Goal: Task Accomplishment & Management: Manage account settings

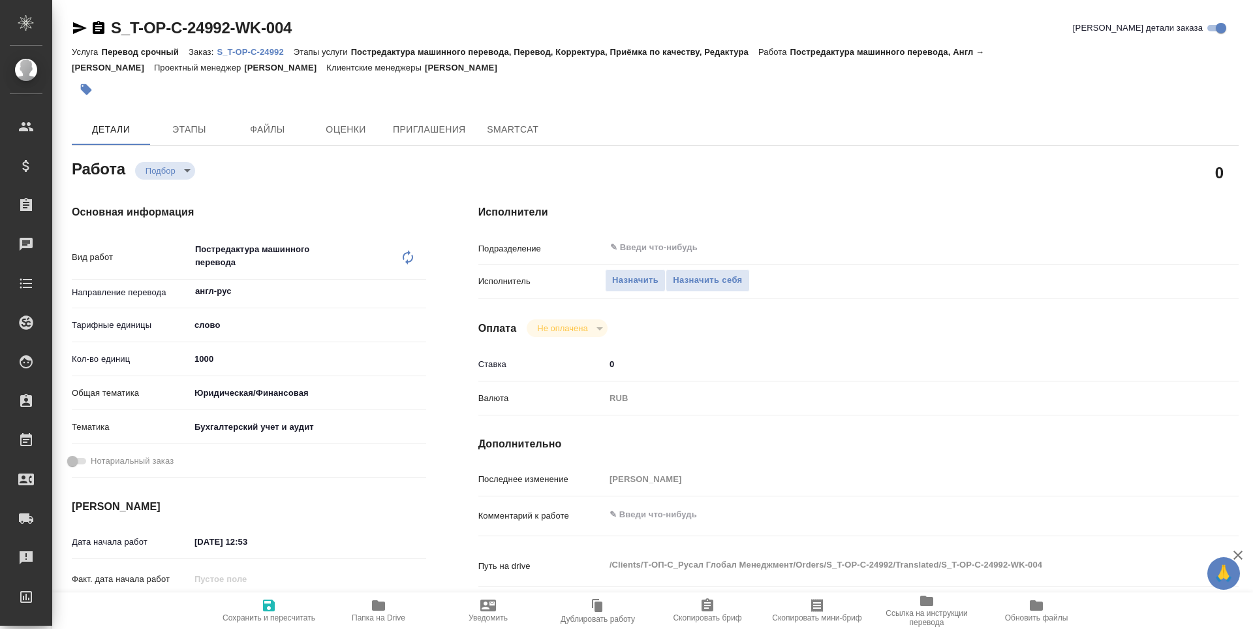
type textarea "x"
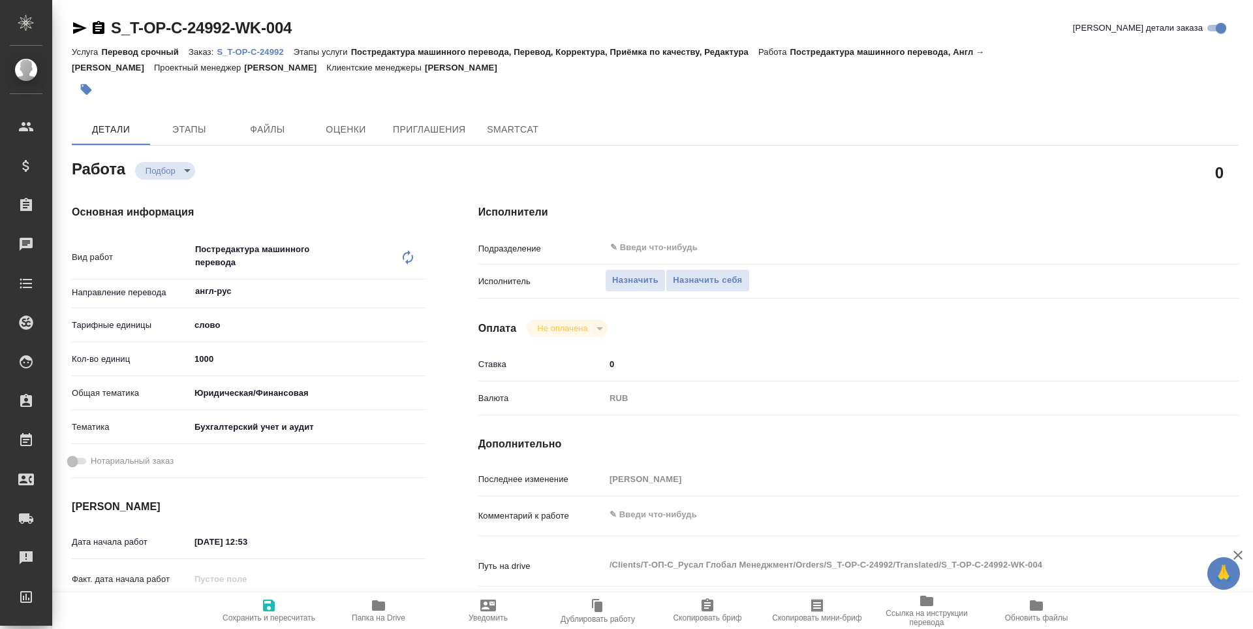
type textarea "x"
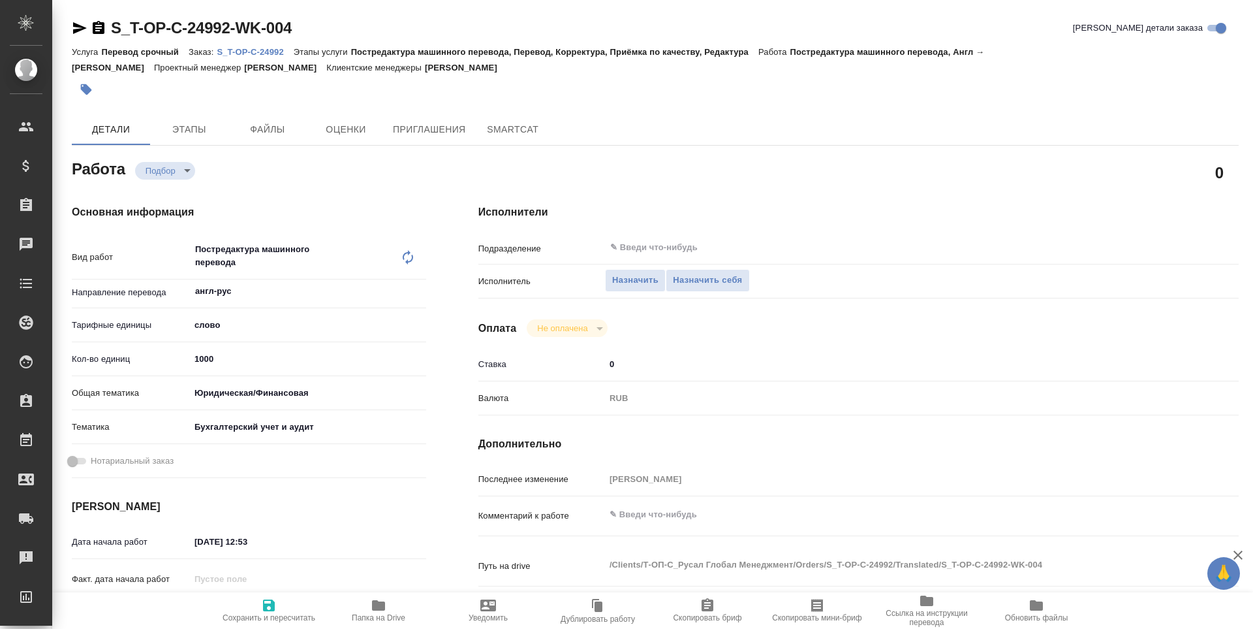
type textarea "x"
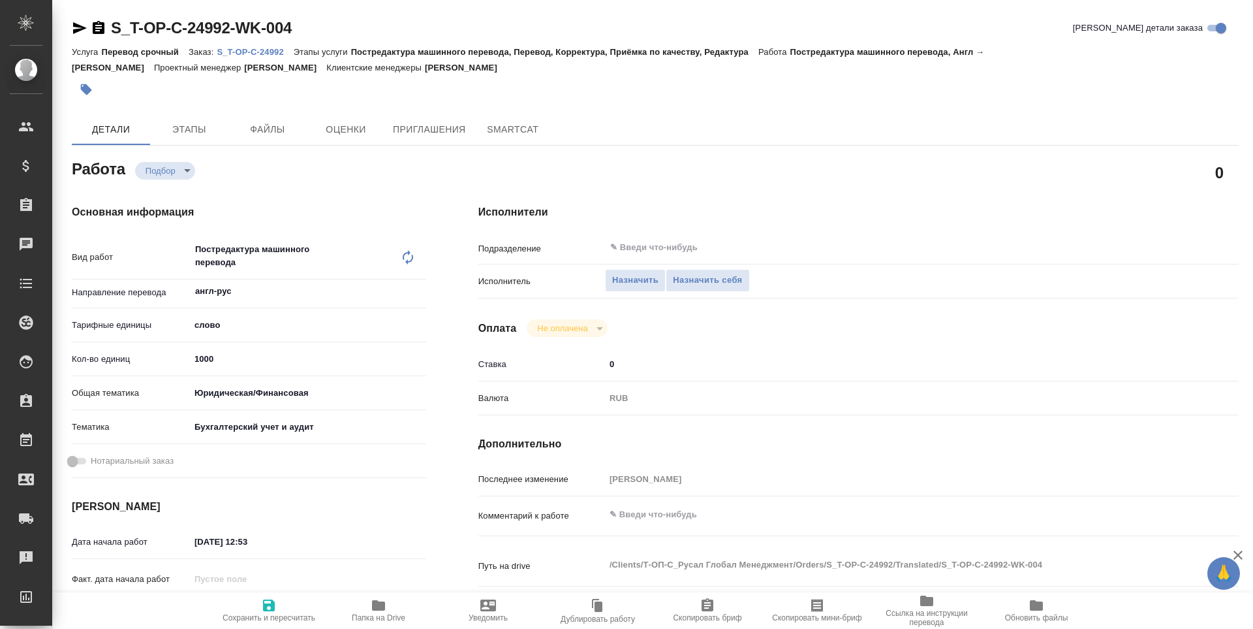
click at [371, 601] on icon "button" at bounding box center [379, 605] width 16 height 16
type textarea "x"
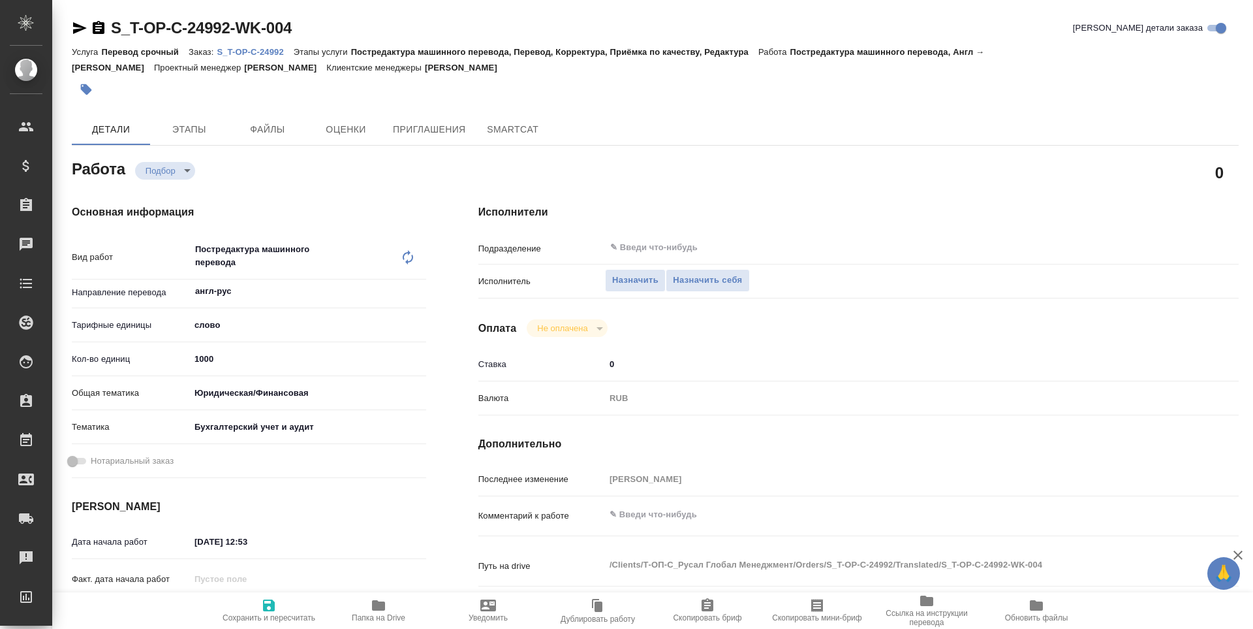
type textarea "x"
click at [727, 275] on span "Назначить себя" at bounding box center [707, 280] width 69 height 15
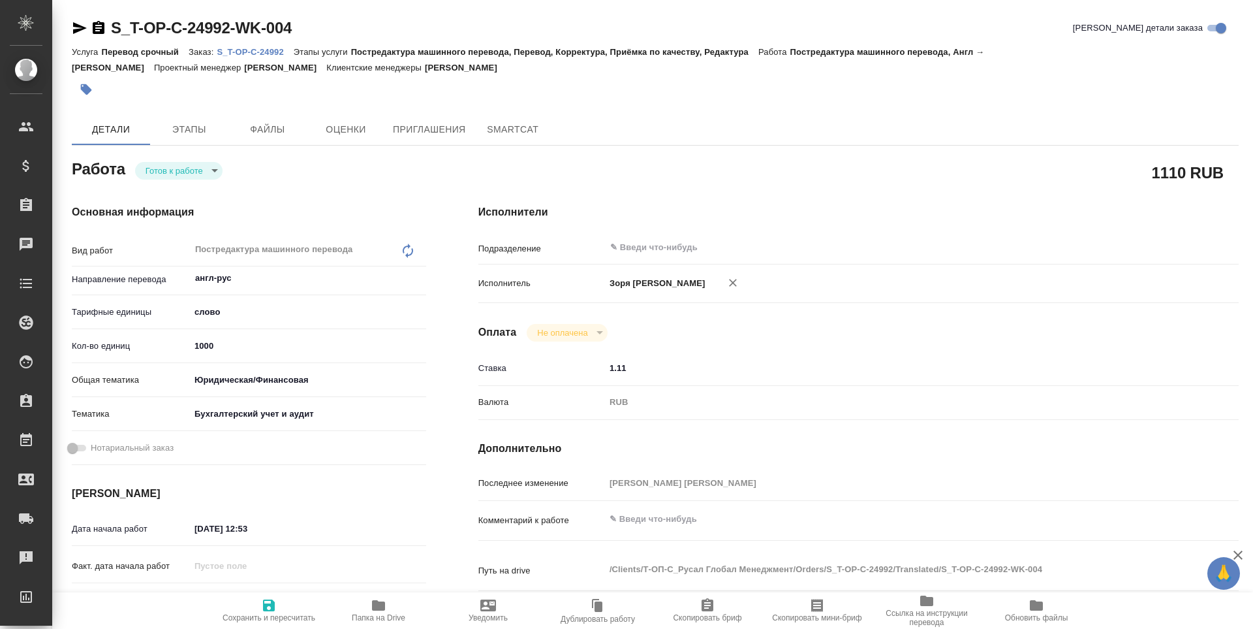
type textarea "x"
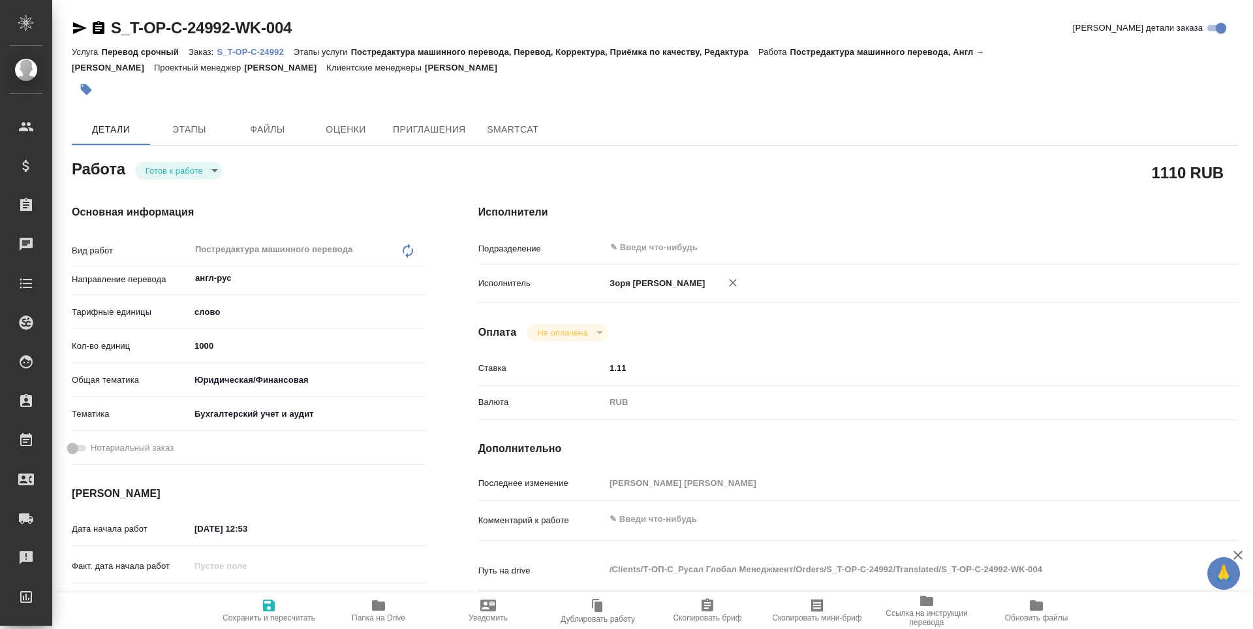
type textarea "x"
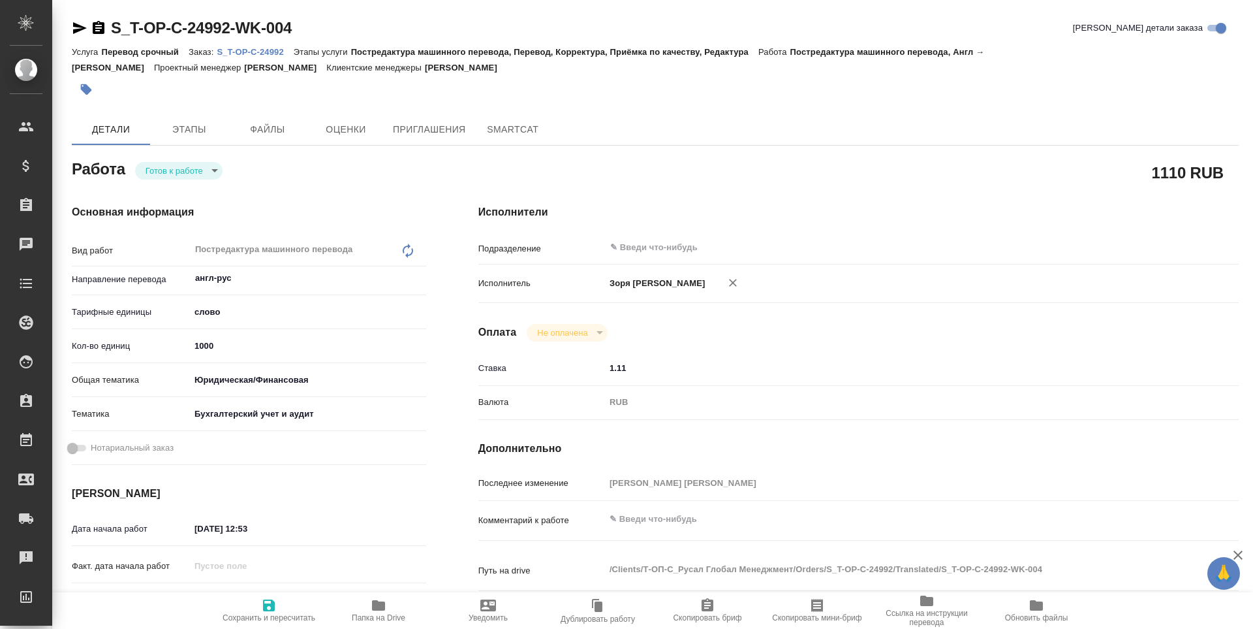
type textarea "x"
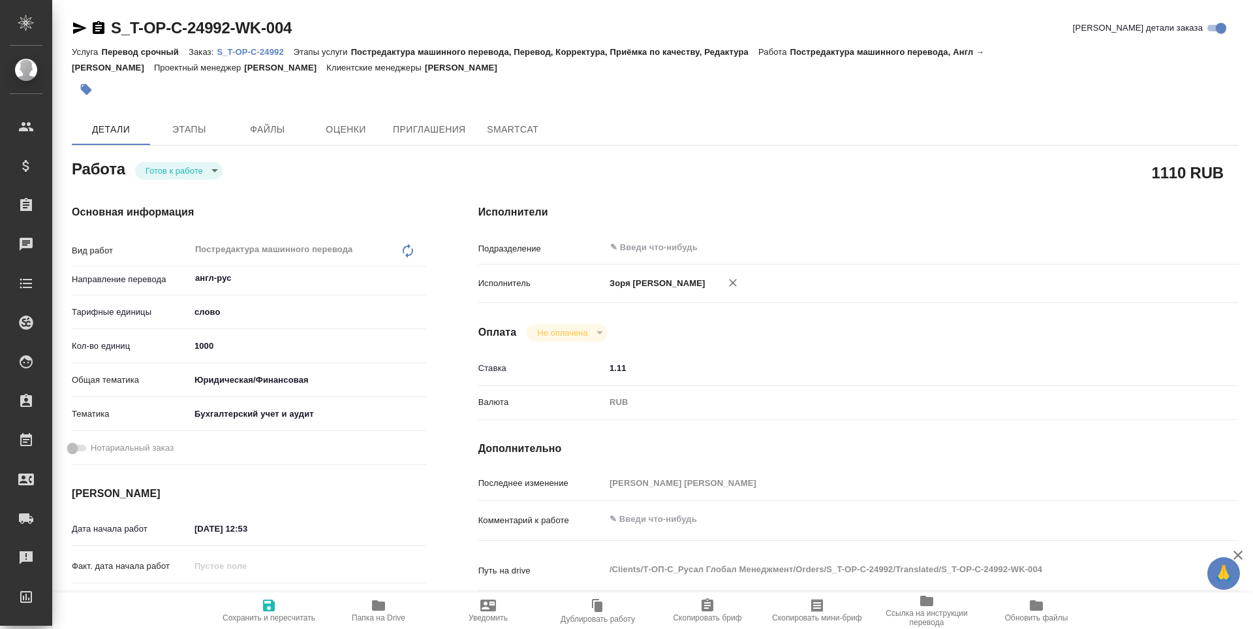
type textarea "x"
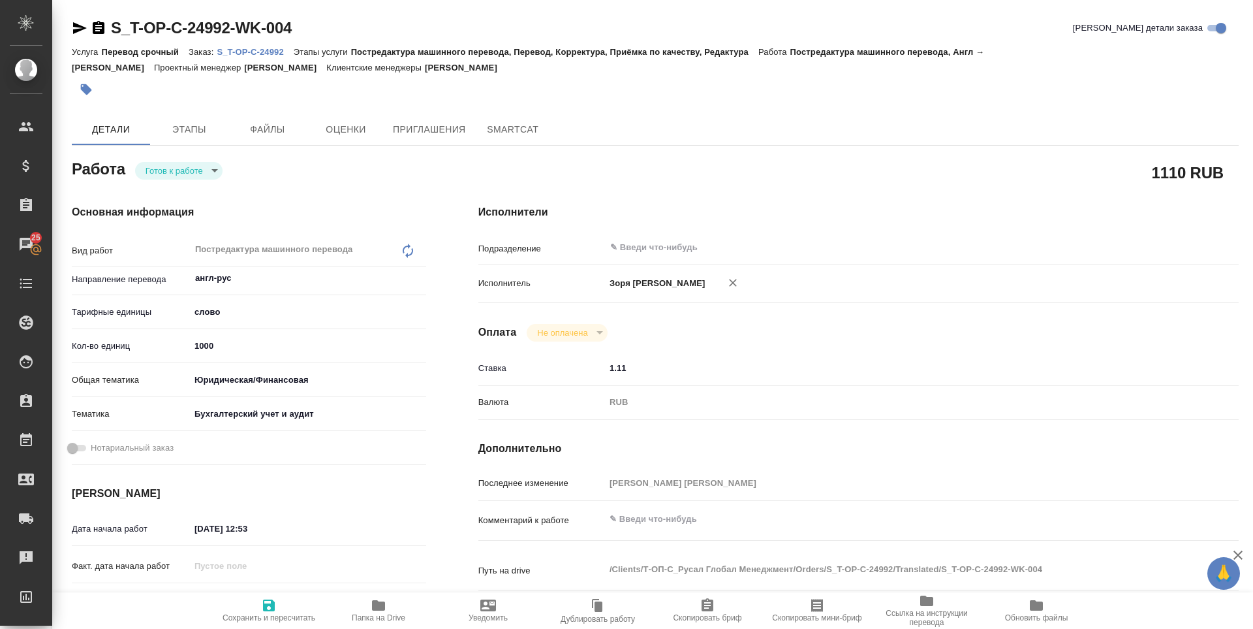
type textarea "x"
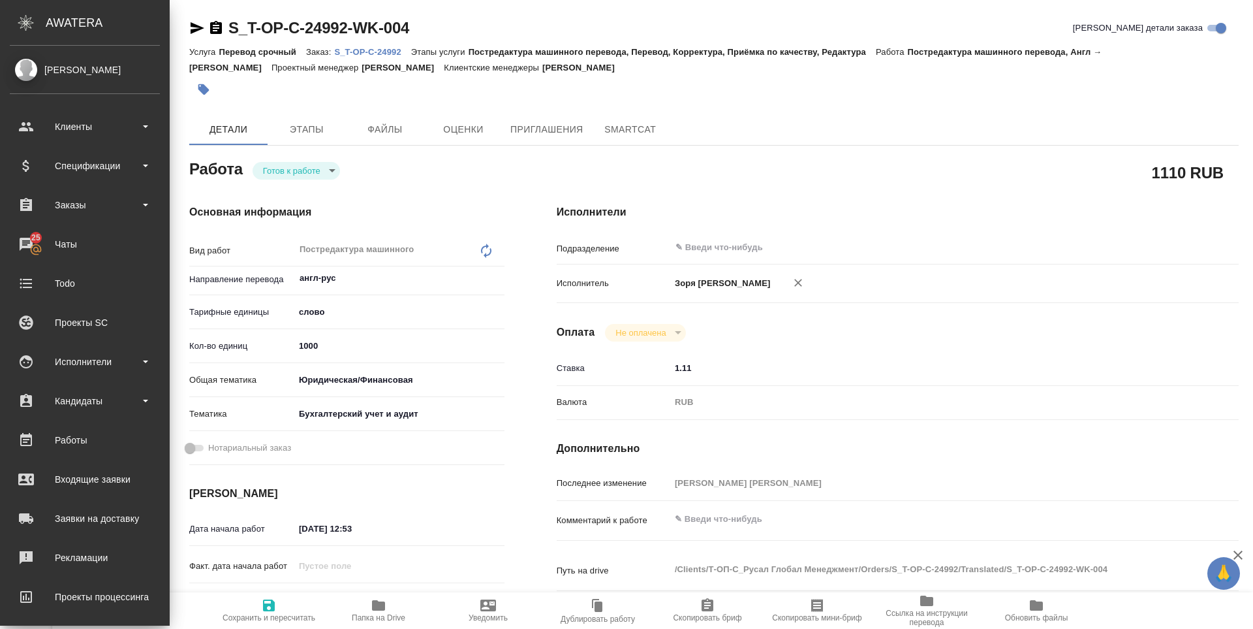
type textarea "x"
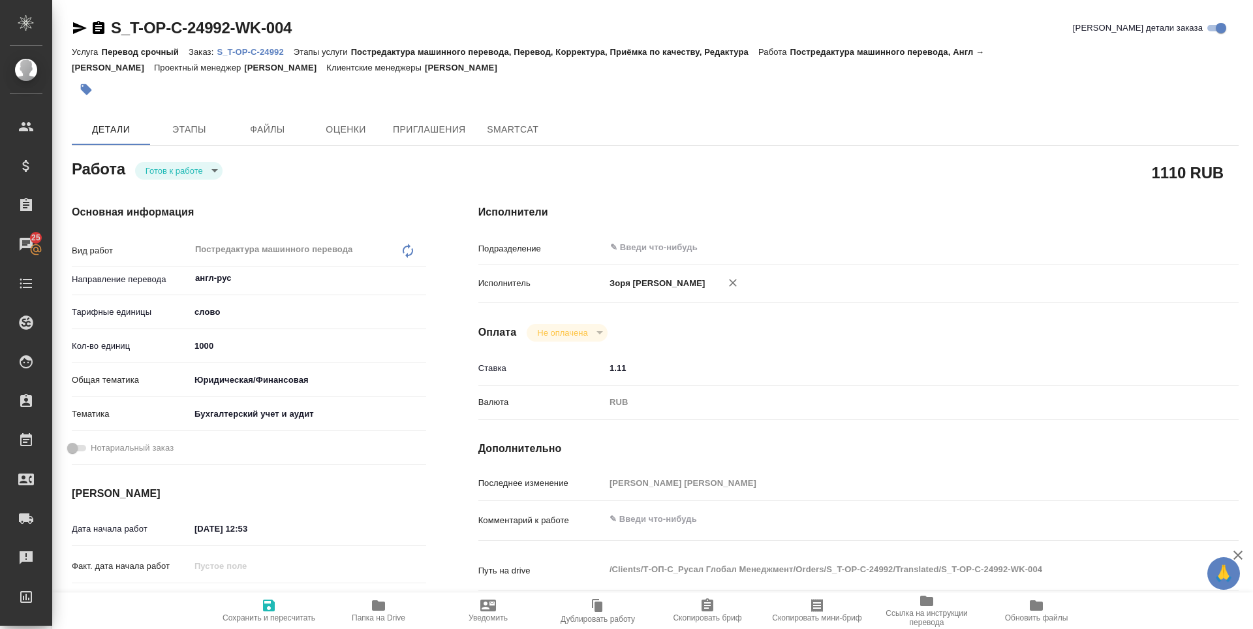
type textarea "x"
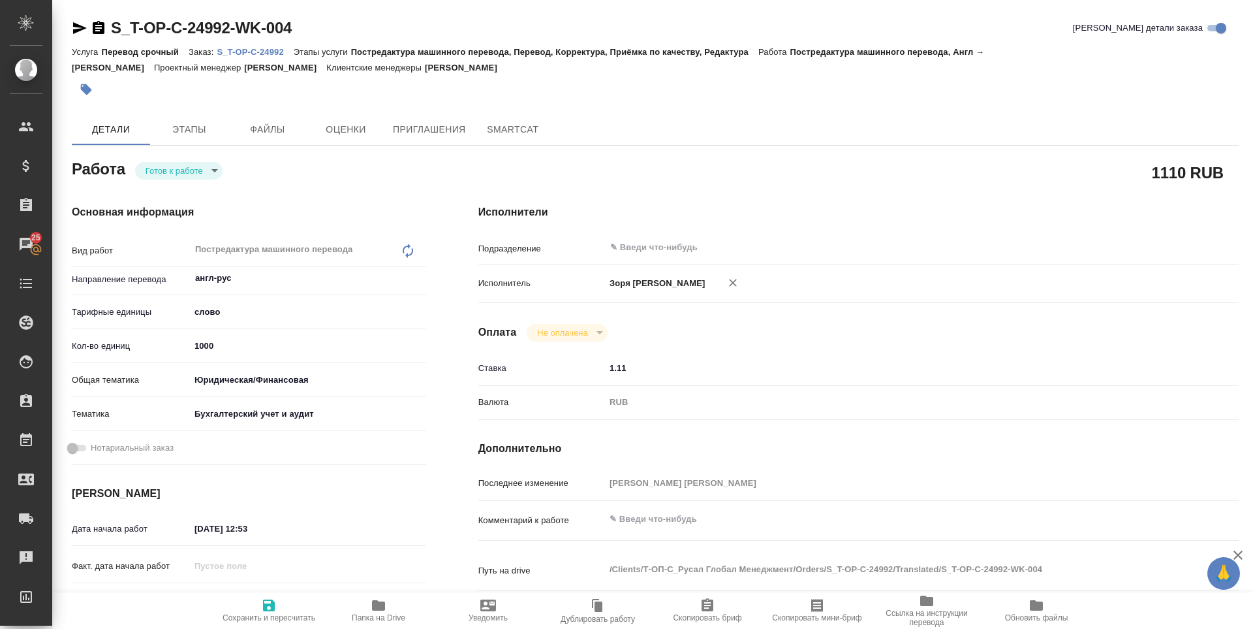
type textarea "x"
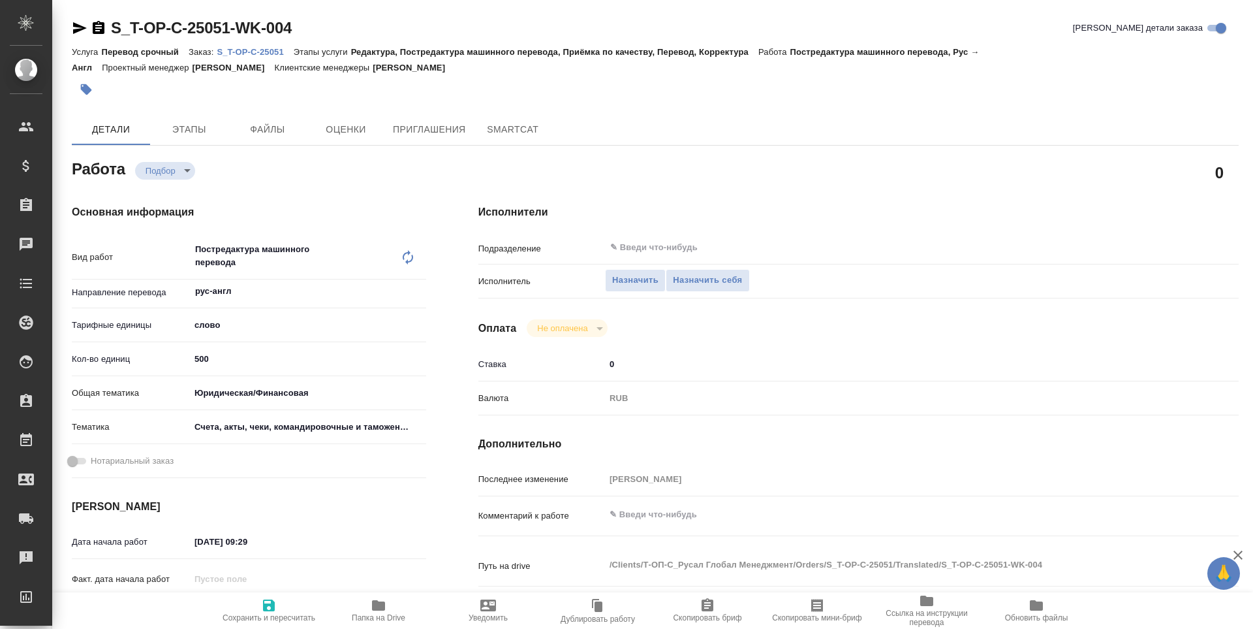
click at [383, 601] on icon "button" at bounding box center [379, 605] width 16 height 16
click at [723, 285] on span "Назначить себя" at bounding box center [707, 280] width 69 height 15
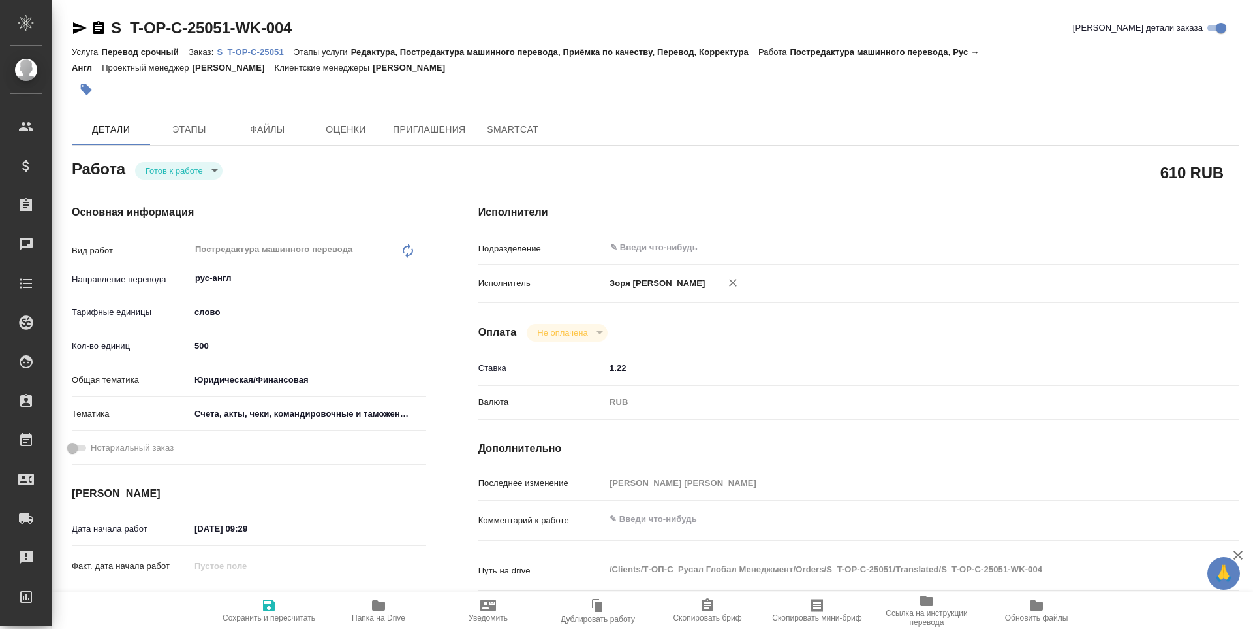
type textarea "x"
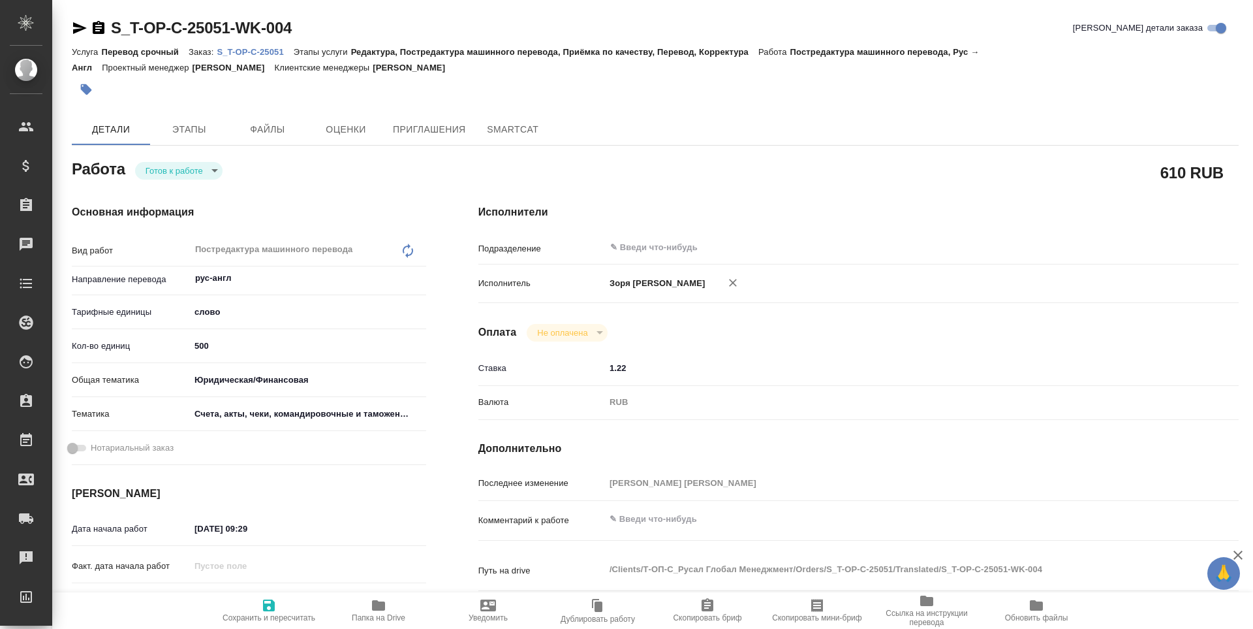
type textarea "x"
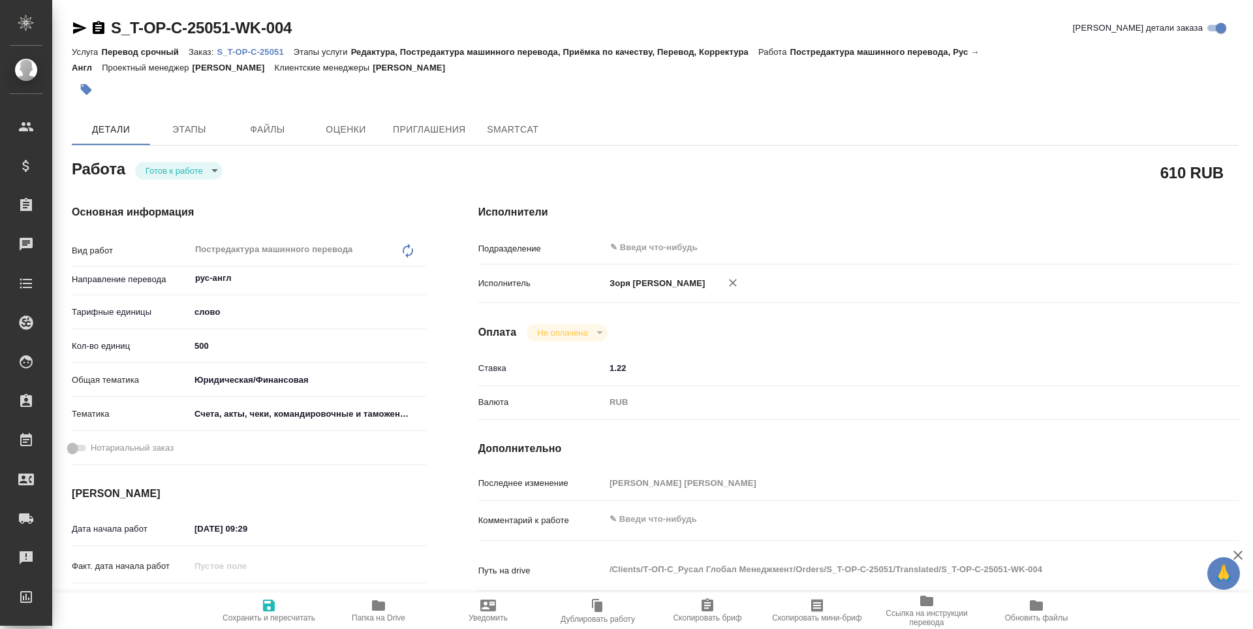
type textarea "x"
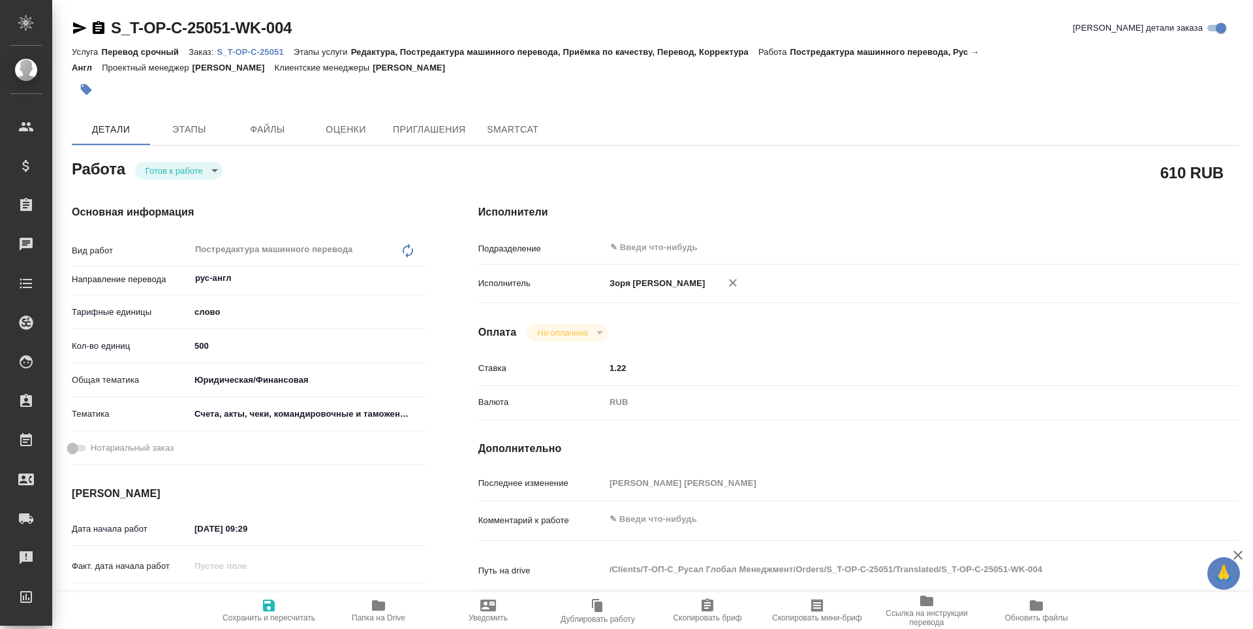
type textarea "x"
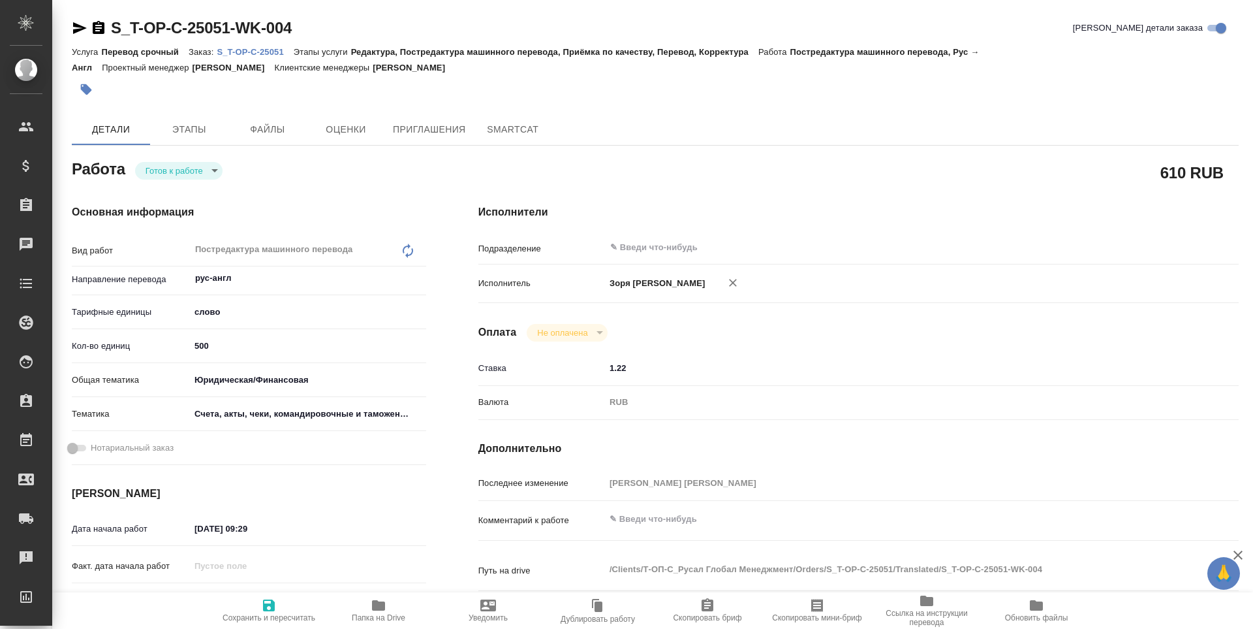
type textarea "x"
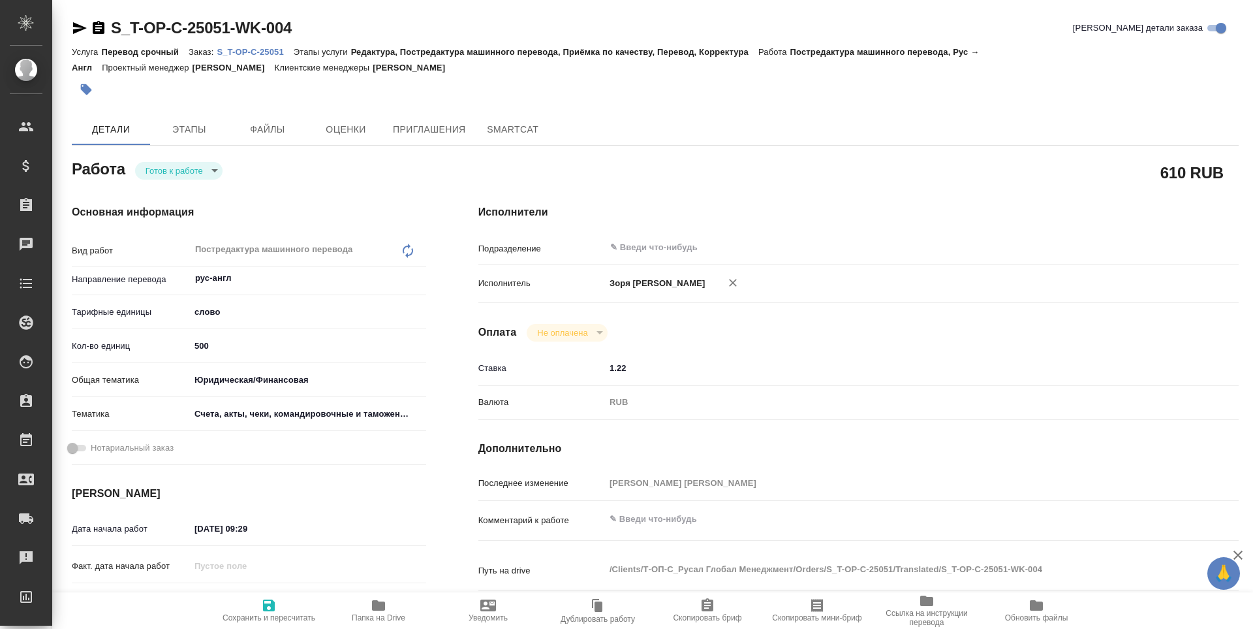
type textarea "x"
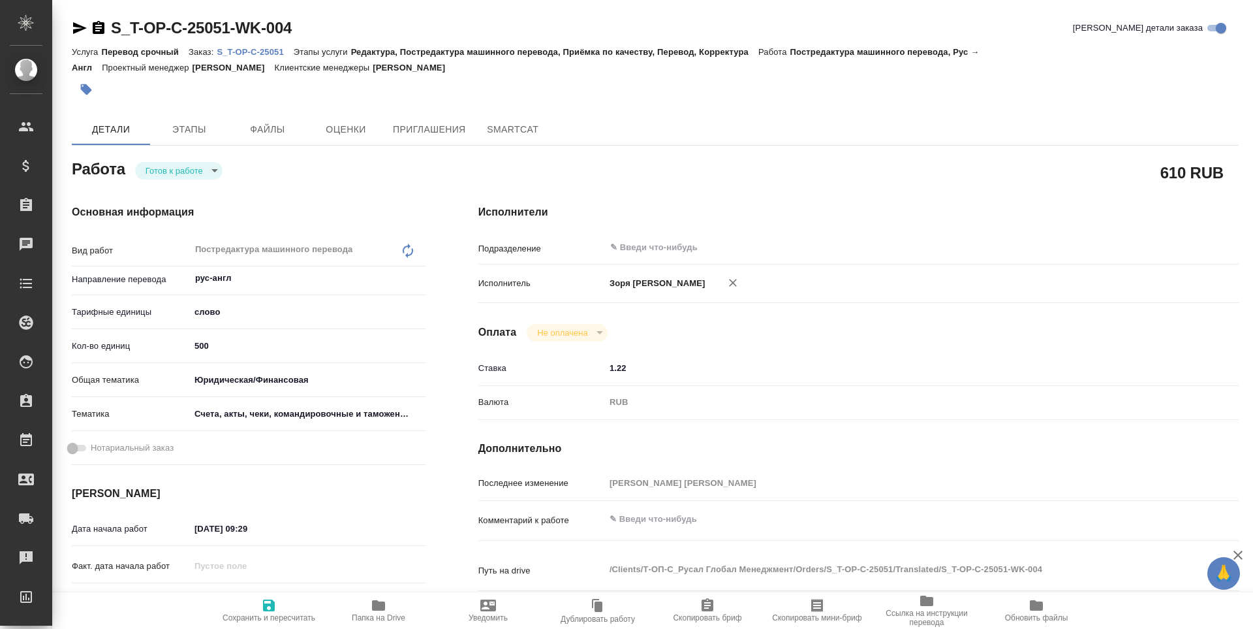
type textarea "x"
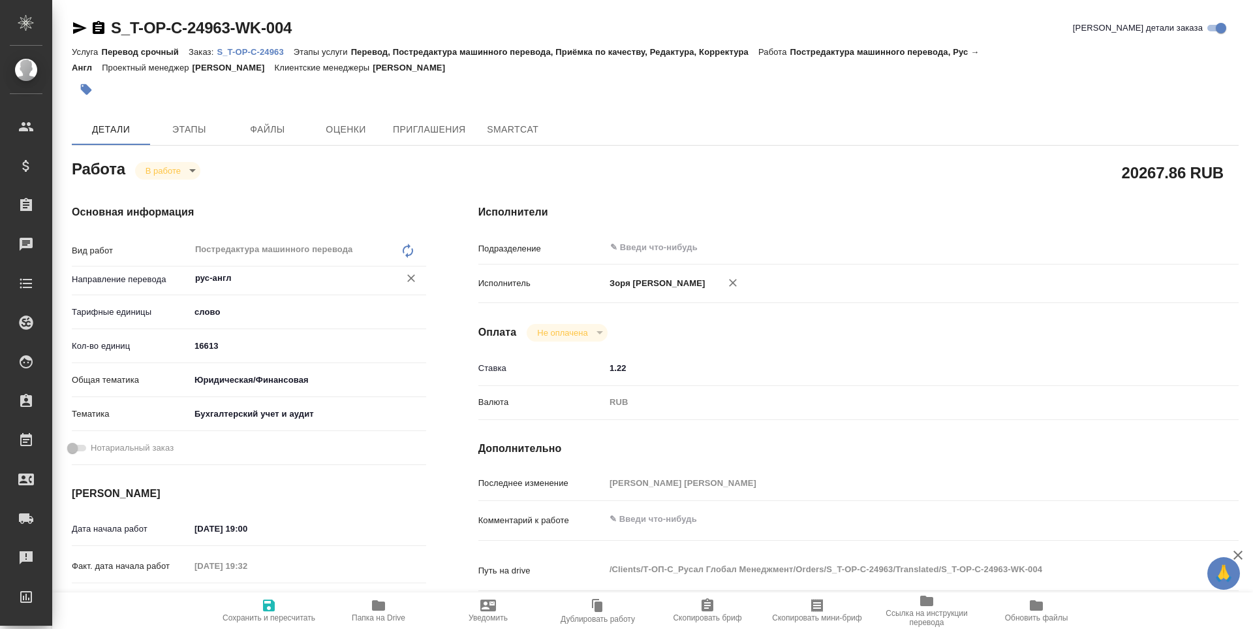
type textarea "x"
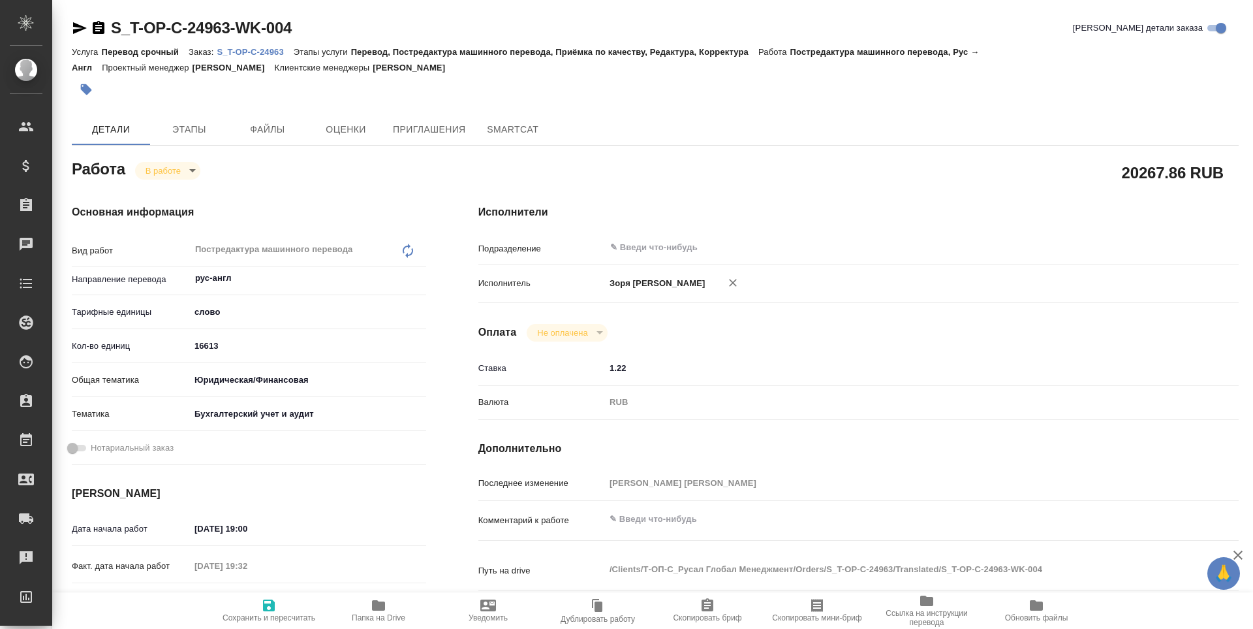
type textarea "x"
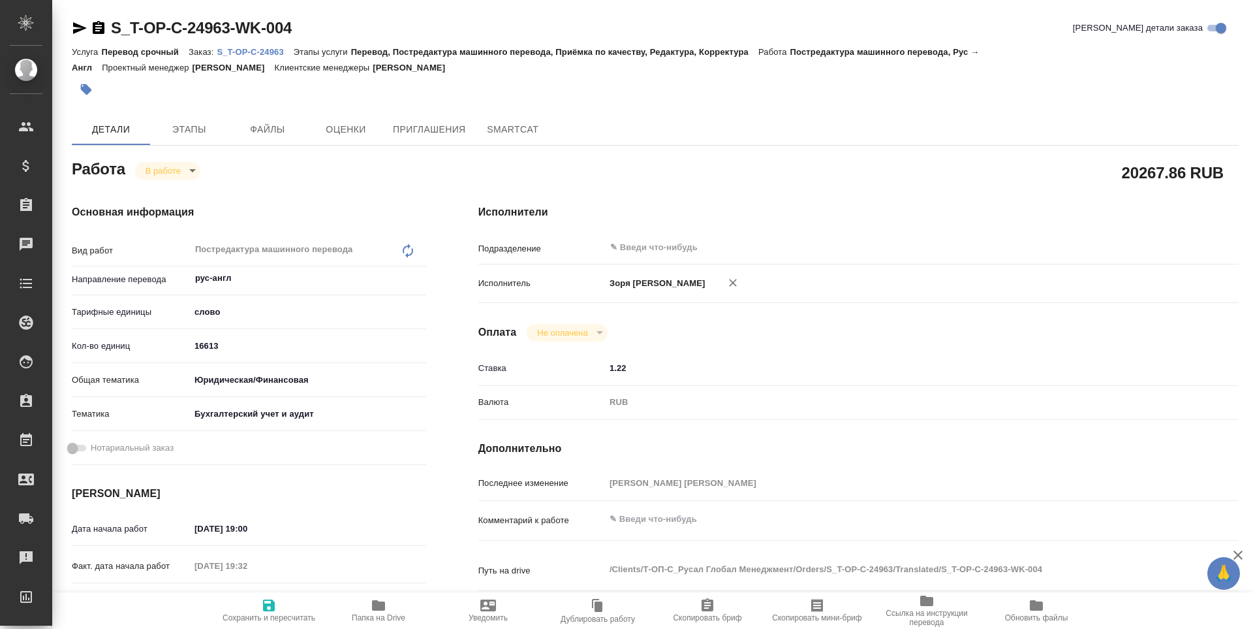
scroll to position [283, 0]
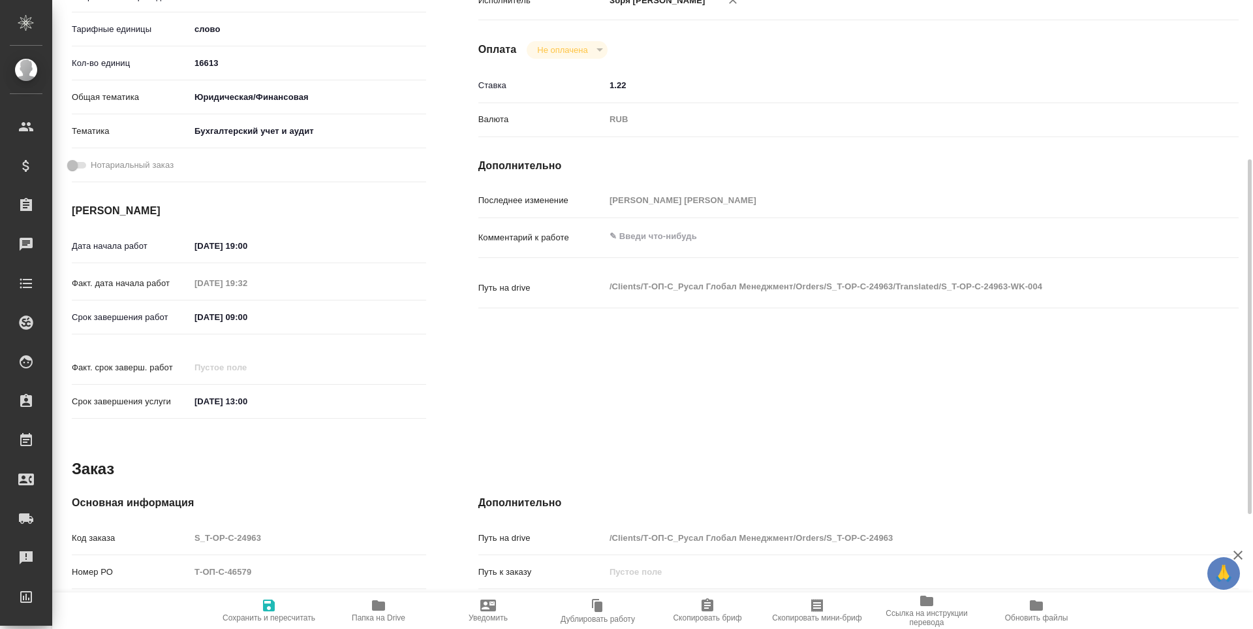
type textarea "x"
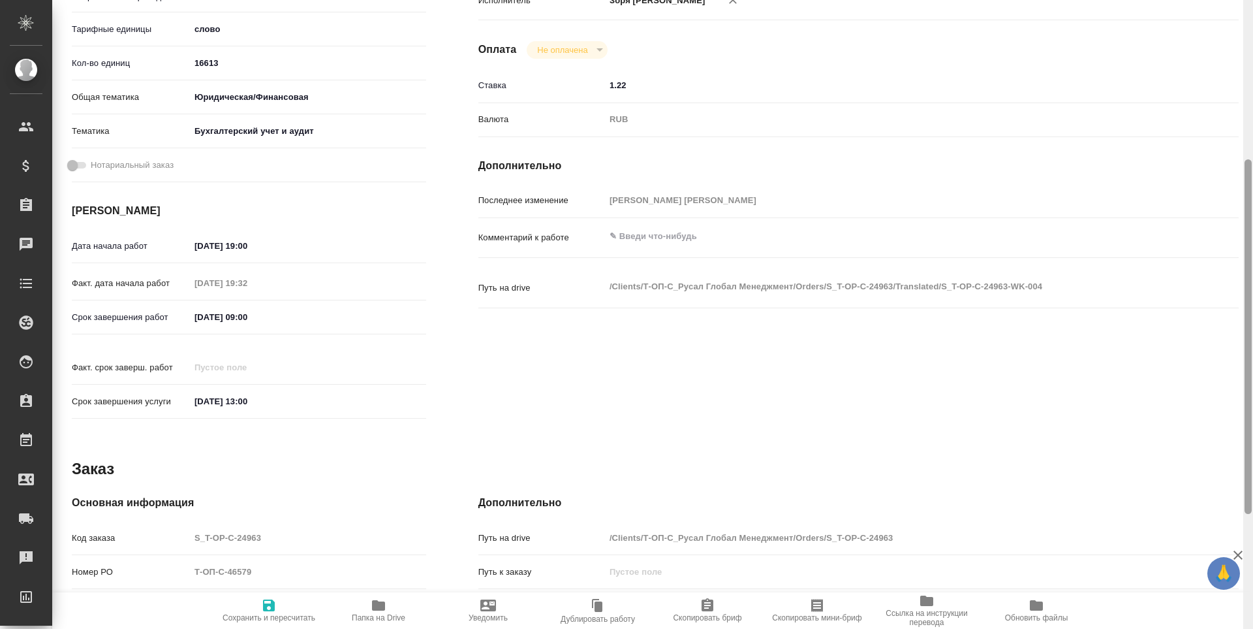
type textarea "x"
